Goal: Information Seeking & Learning: Learn about a topic

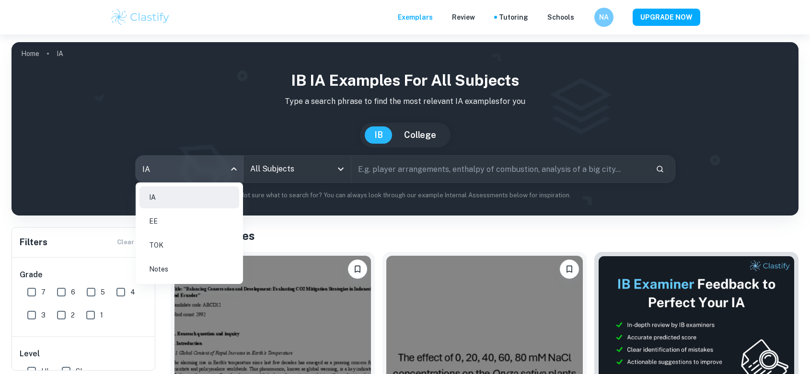
click at [177, 218] on li "EE" at bounding box center [189, 221] width 100 height 22
click at [157, 221] on ul "IA EE TOK Notes" at bounding box center [189, 234] width 107 height 102
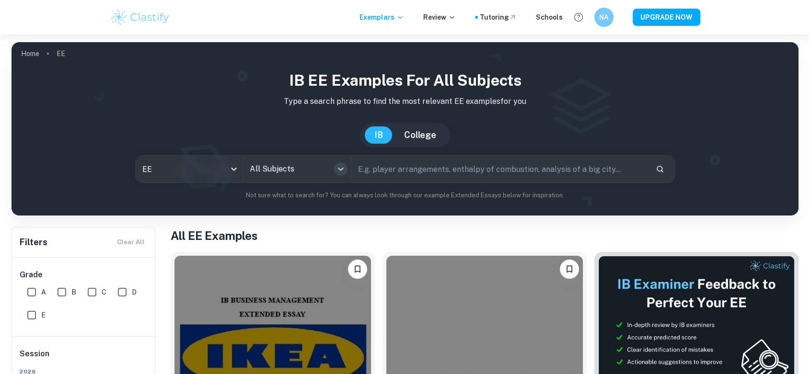
click at [341, 168] on icon "Open" at bounding box center [341, 169] width 12 height 12
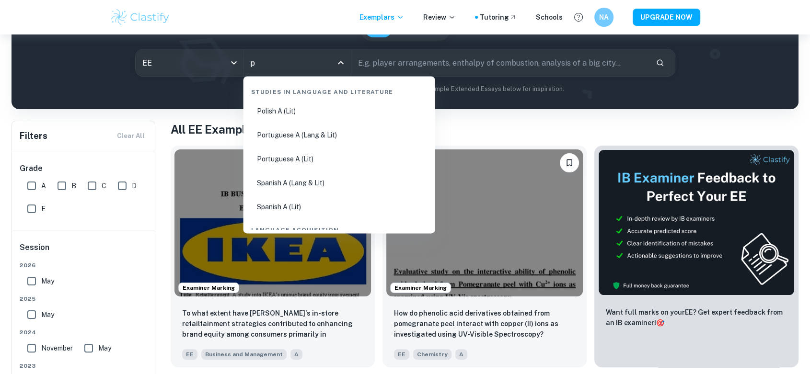
type input "ph"
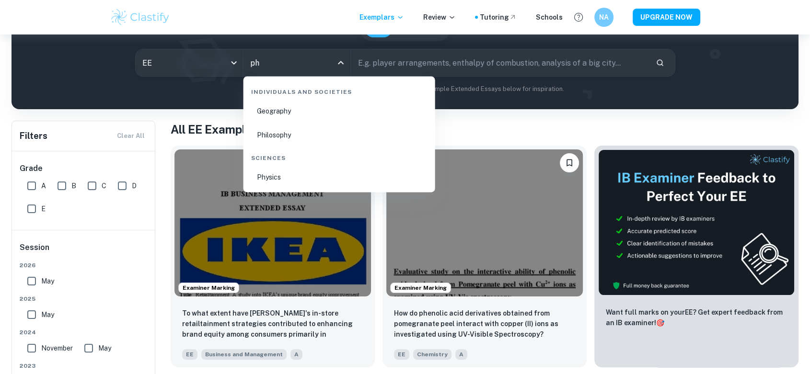
click at [283, 129] on li "Philosophy" at bounding box center [339, 135] width 184 height 22
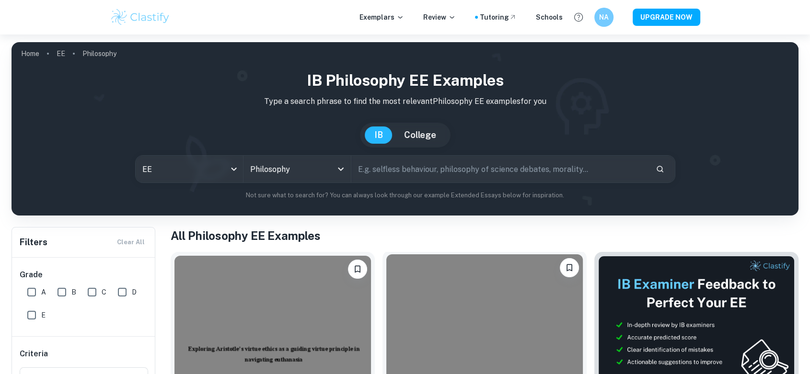
scroll to position [213, 0]
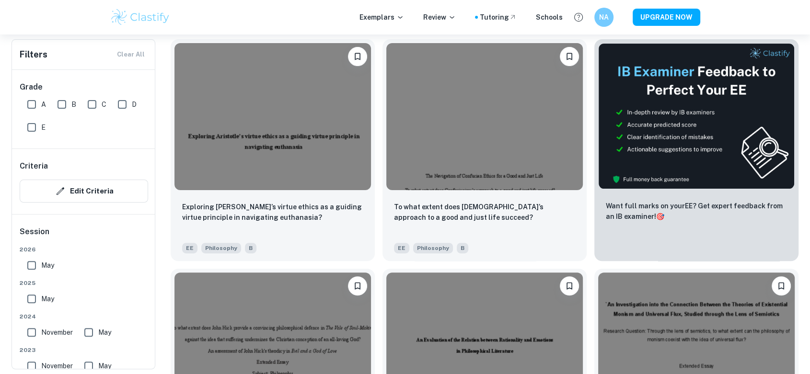
click at [27, 110] on input "A" at bounding box center [31, 104] width 19 height 19
checkbox input "true"
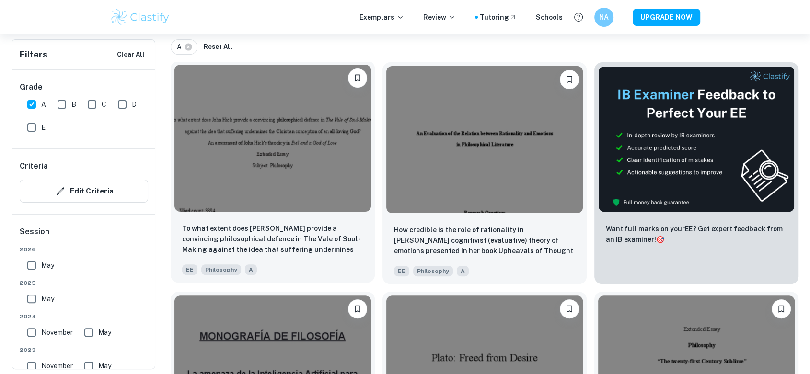
click at [286, 187] on img at bounding box center [272, 138] width 197 height 147
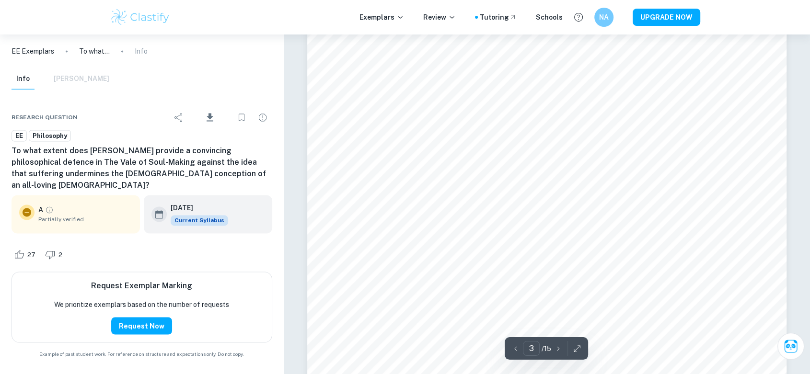
scroll to position [1598, 0]
type input "4"
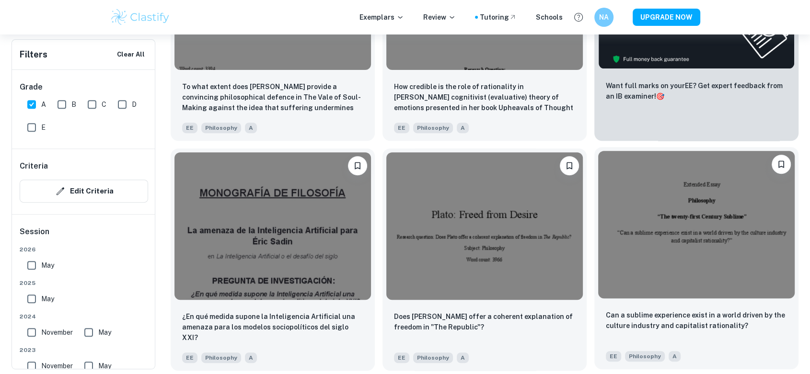
scroll to position [372, 0]
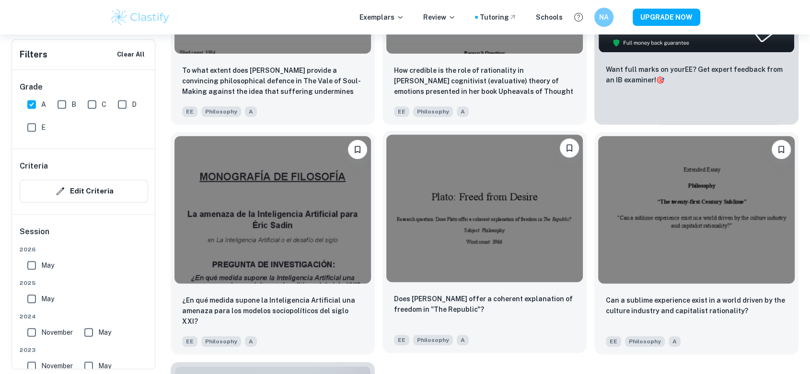
click at [524, 240] on img at bounding box center [484, 208] width 197 height 147
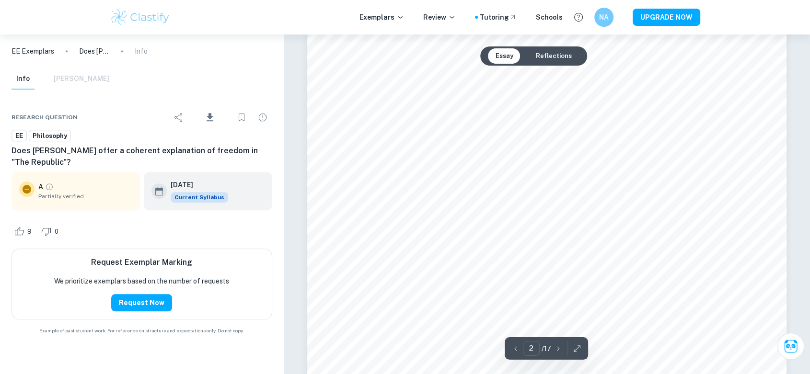
scroll to position [799, 0]
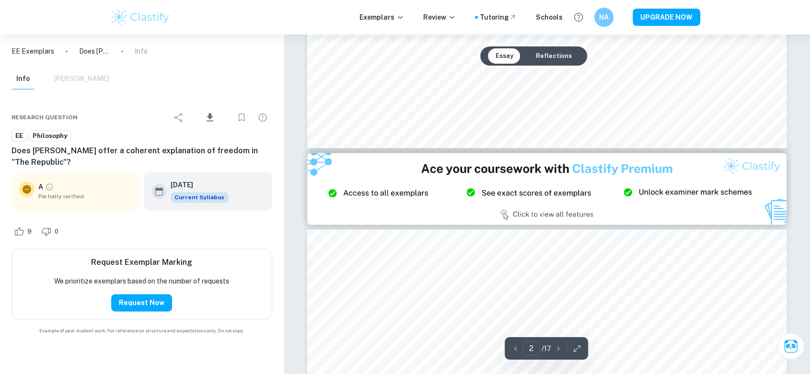
type input "3"
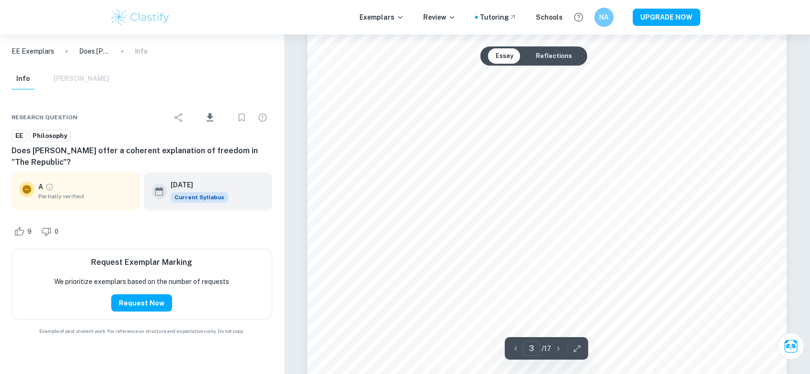
scroll to position [1545, 0]
